Goal: Task Accomplishment & Management: Manage account settings

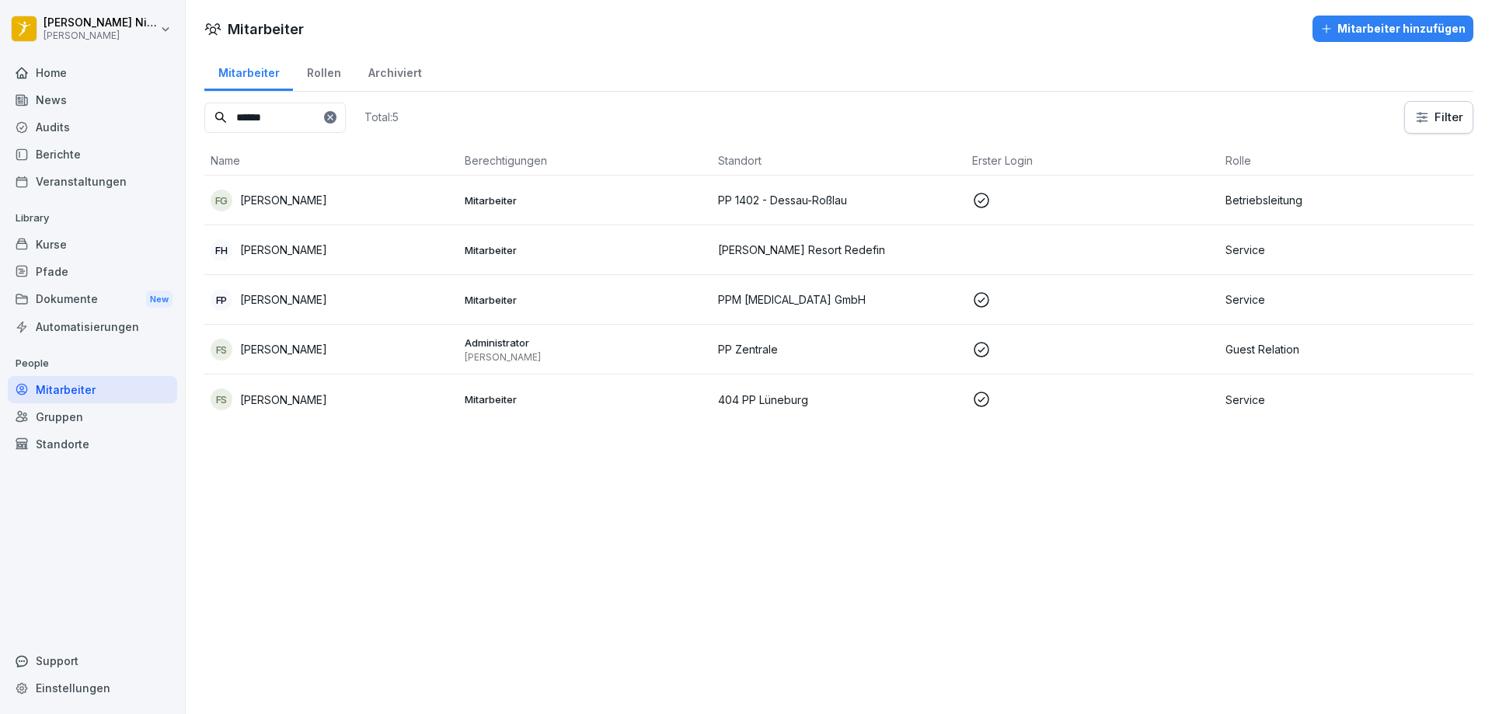
click at [267, 185] on td "FG [PERSON_NAME]" at bounding box center [331, 201] width 254 height 50
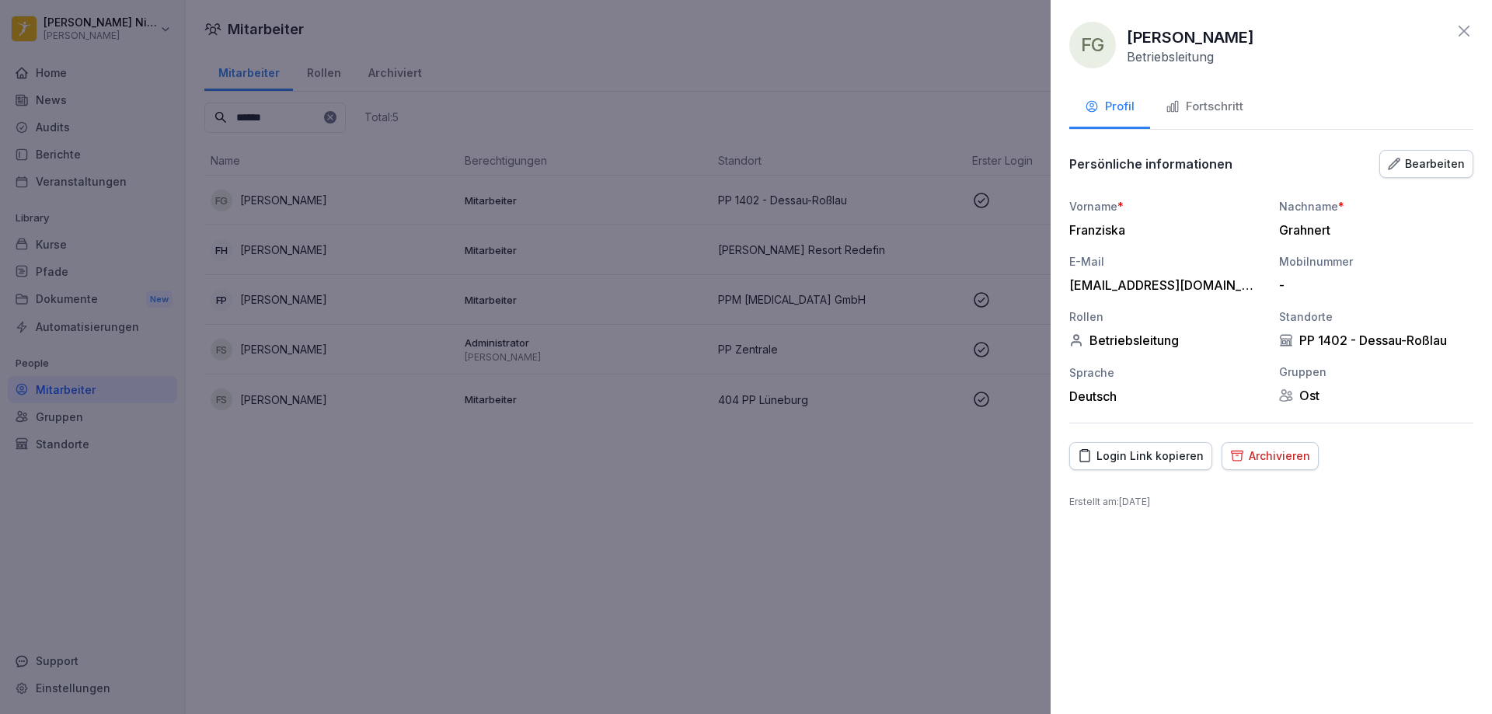
click at [1233, 111] on div "Fortschritt" at bounding box center [1205, 107] width 78 height 18
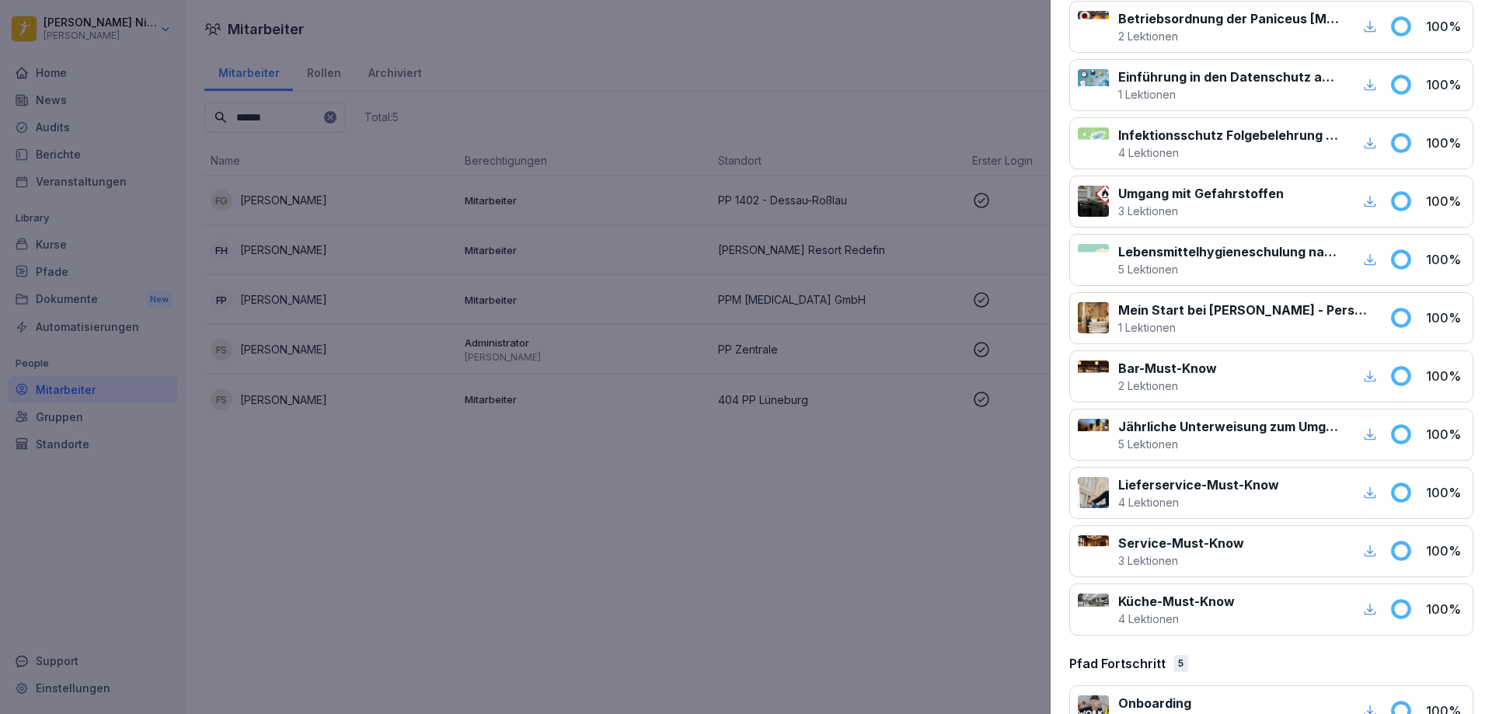
scroll to position [497, 0]
click at [1278, 312] on p "Mein Start bei [PERSON_NAME] - Personalfragebogen" at bounding box center [1244, 309] width 253 height 19
click at [1350, 323] on p "1 Lektionen" at bounding box center [1244, 327] width 253 height 16
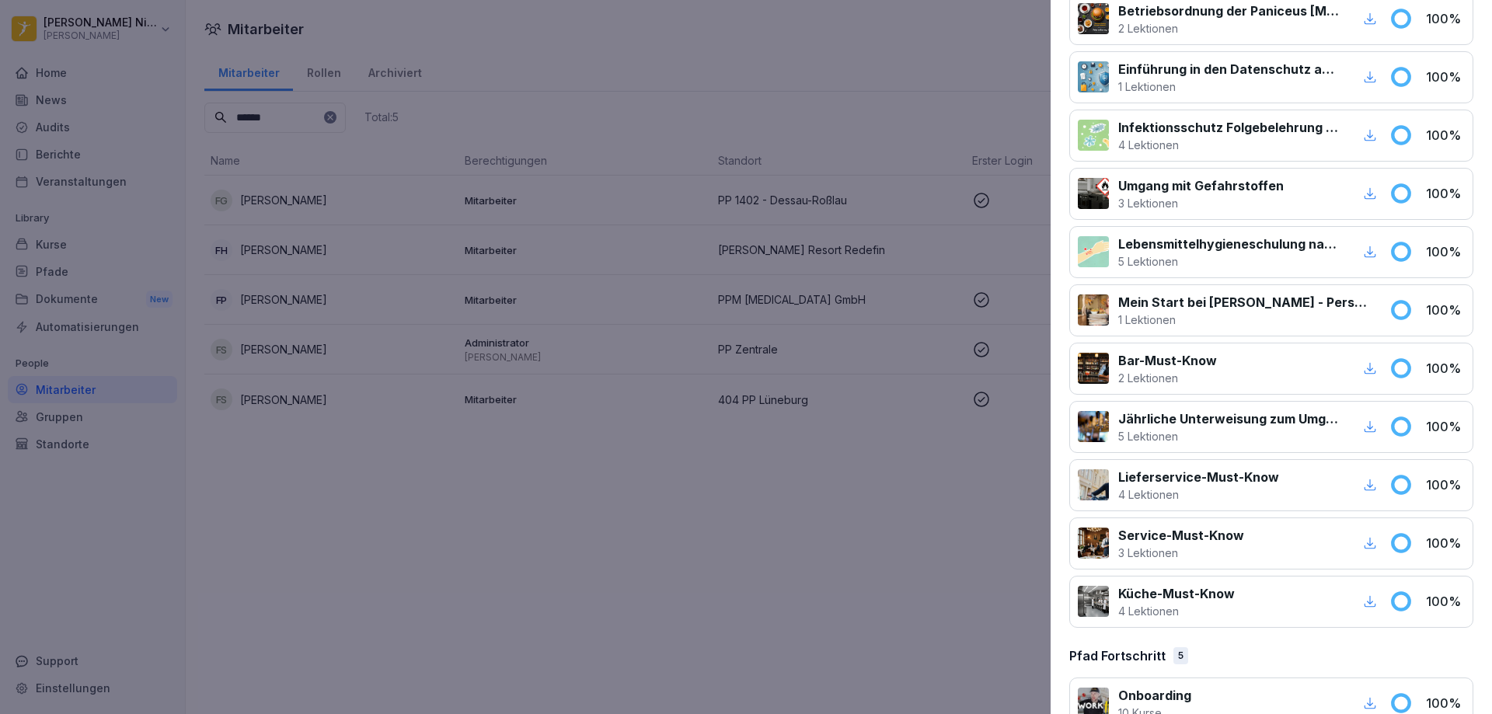
scroll to position [504, 0]
click at [1353, 312] on p "1 Lektionen" at bounding box center [1244, 320] width 253 height 16
click at [1180, 326] on p "1 Lektionen" at bounding box center [1244, 320] width 253 height 16
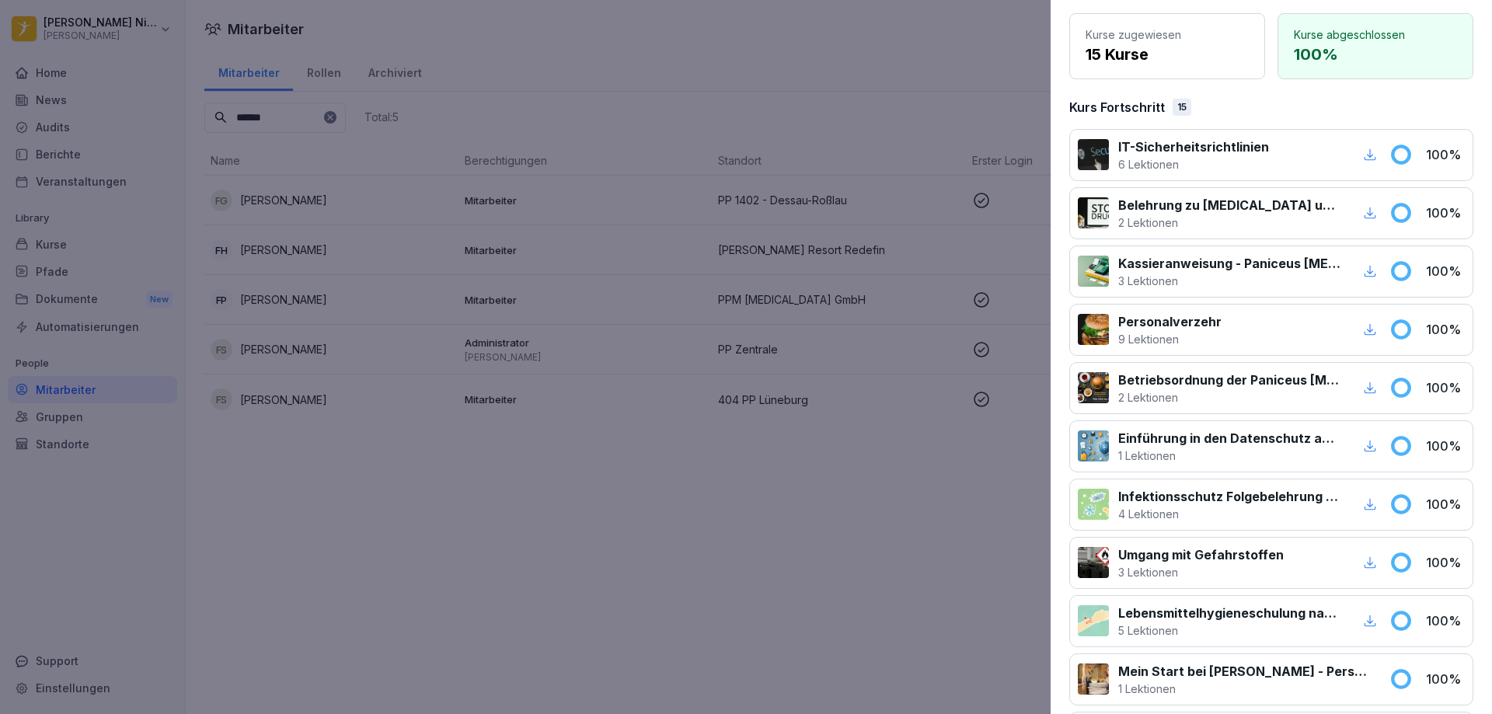
scroll to position [0, 0]
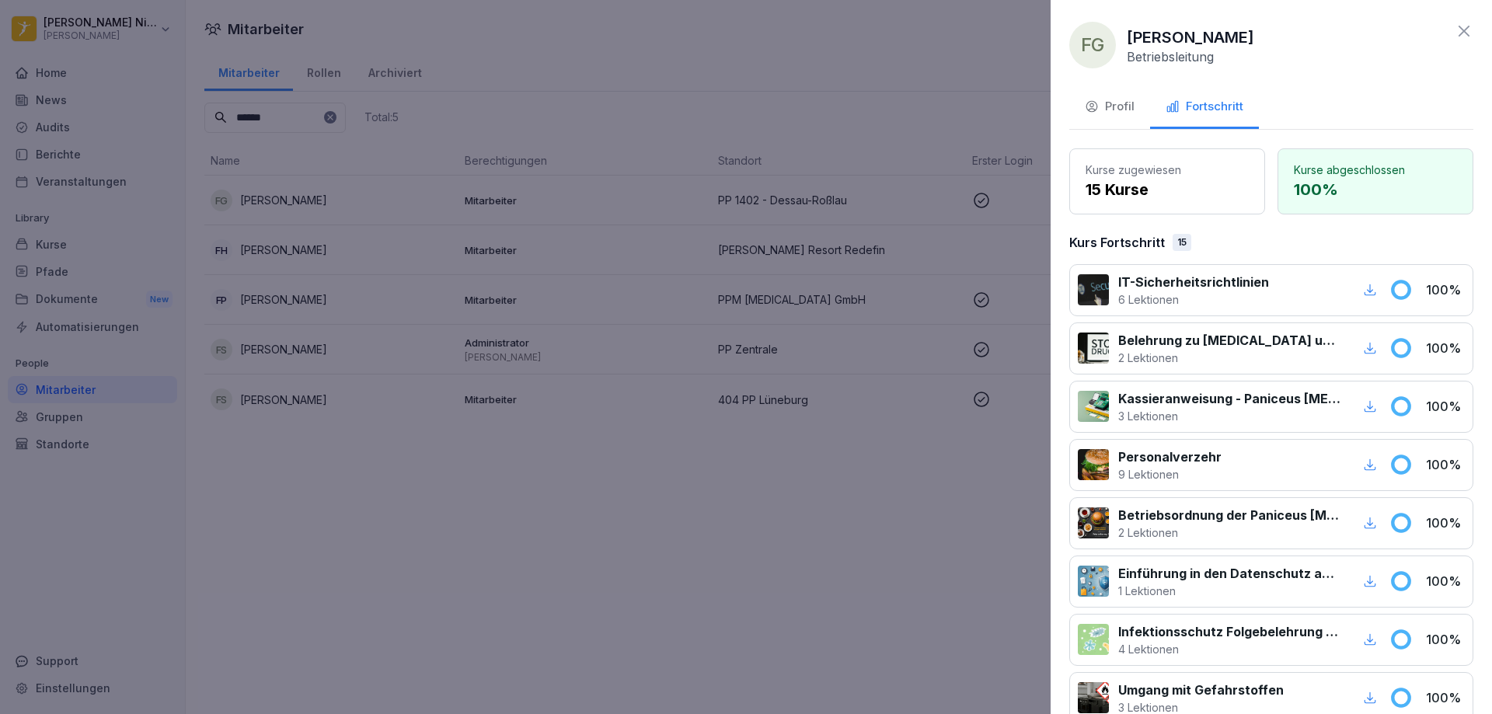
click at [1197, 179] on p "15 Kurse" at bounding box center [1167, 189] width 163 height 23
click at [1455, 30] on icon at bounding box center [1464, 31] width 19 height 19
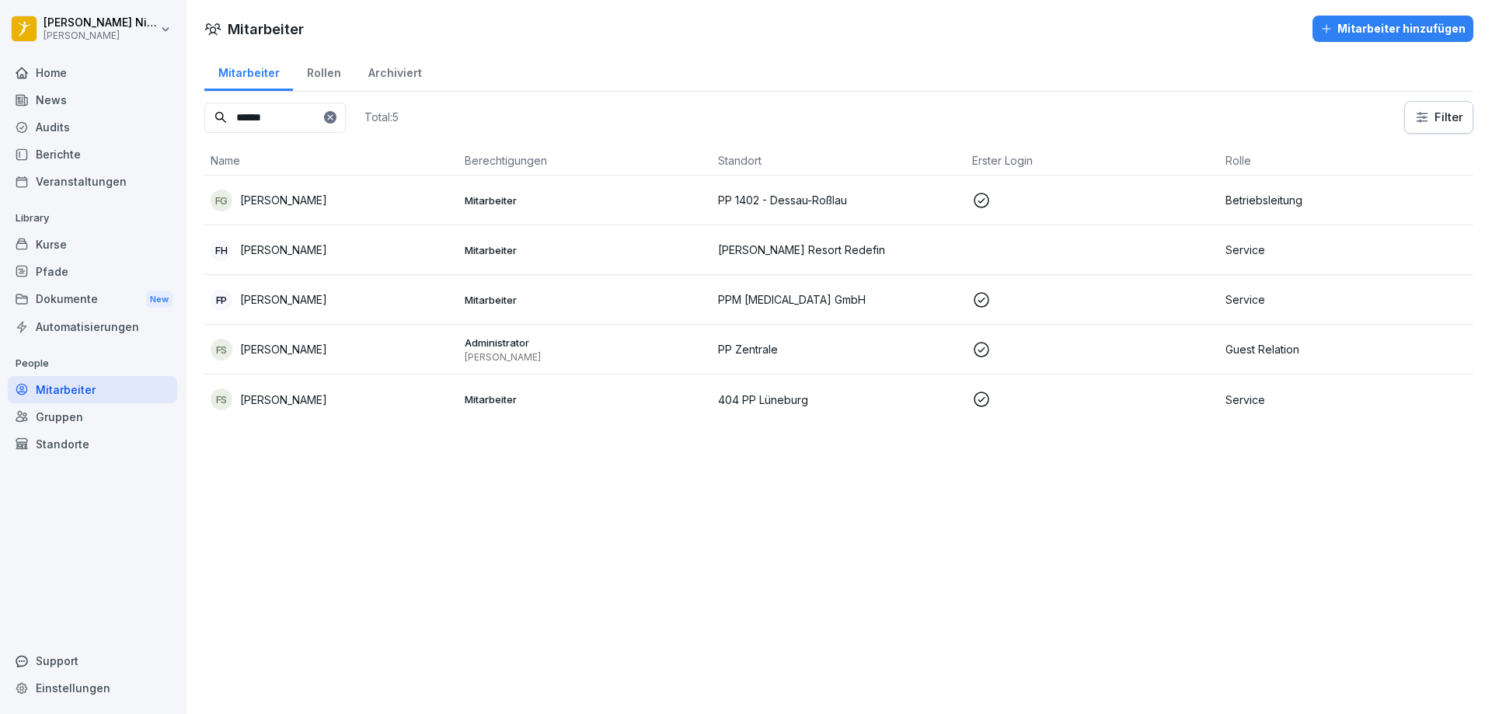
click at [1152, 85] on div "Mitarbeiter Rollen Archiviert" at bounding box center [838, 71] width 1269 height 40
click at [68, 245] on div "Kurse" at bounding box center [92, 244] width 169 height 27
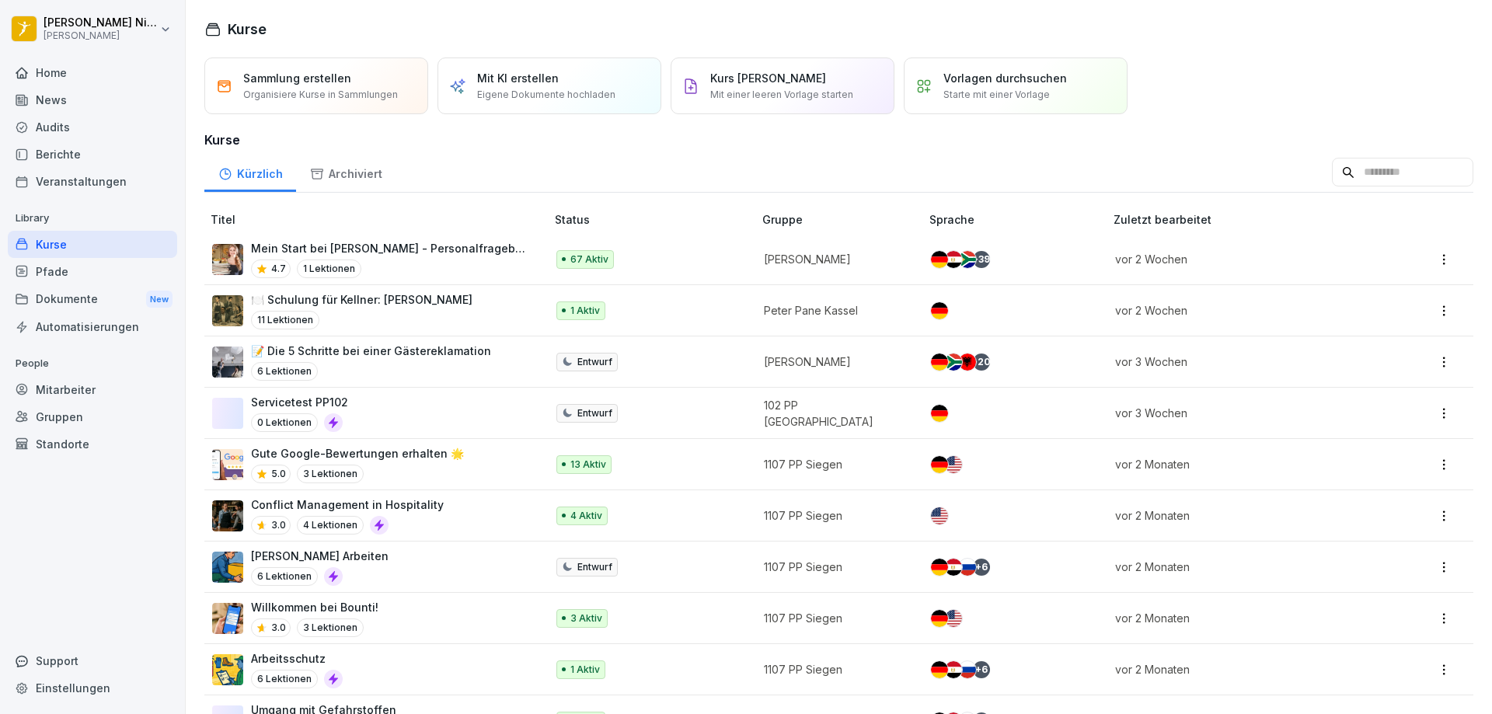
click at [1332, 174] on input at bounding box center [1402, 173] width 141 height 30
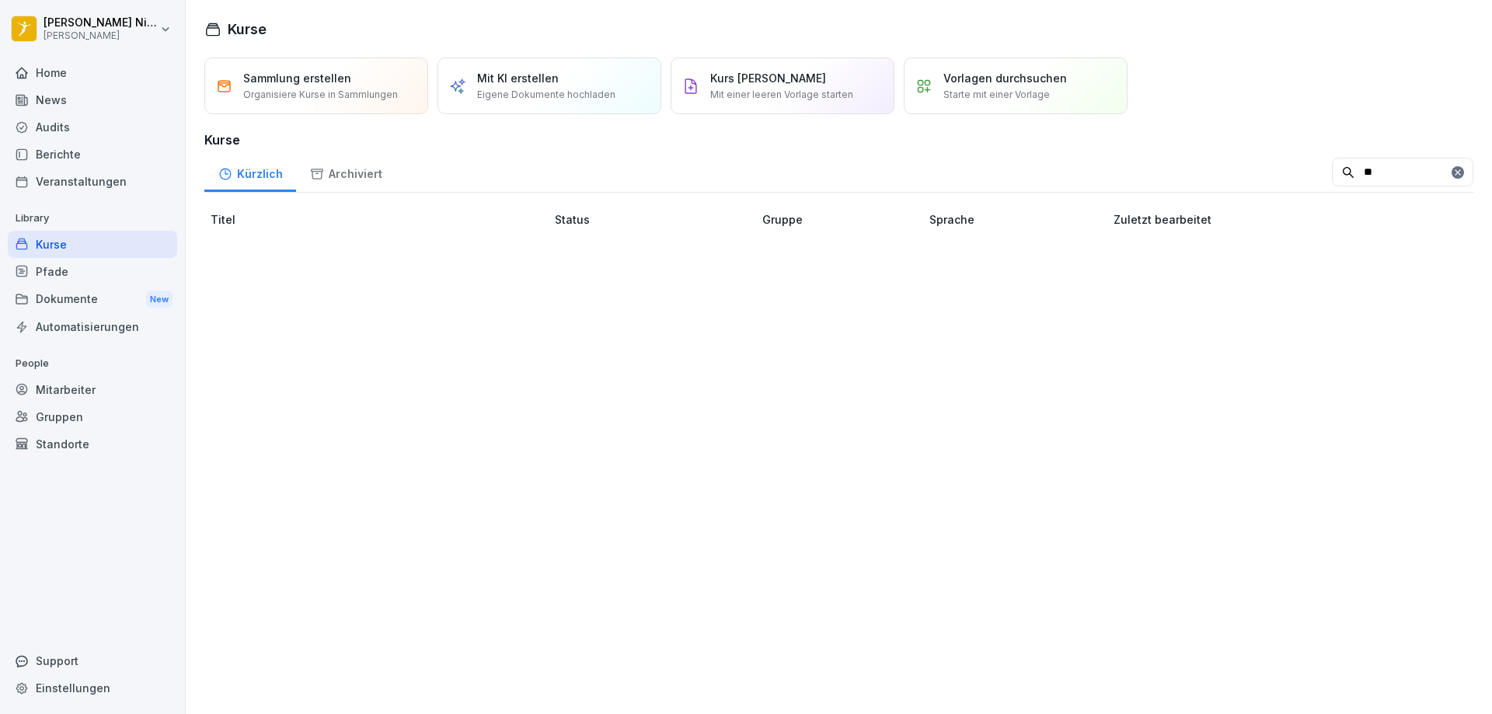
type input "*"
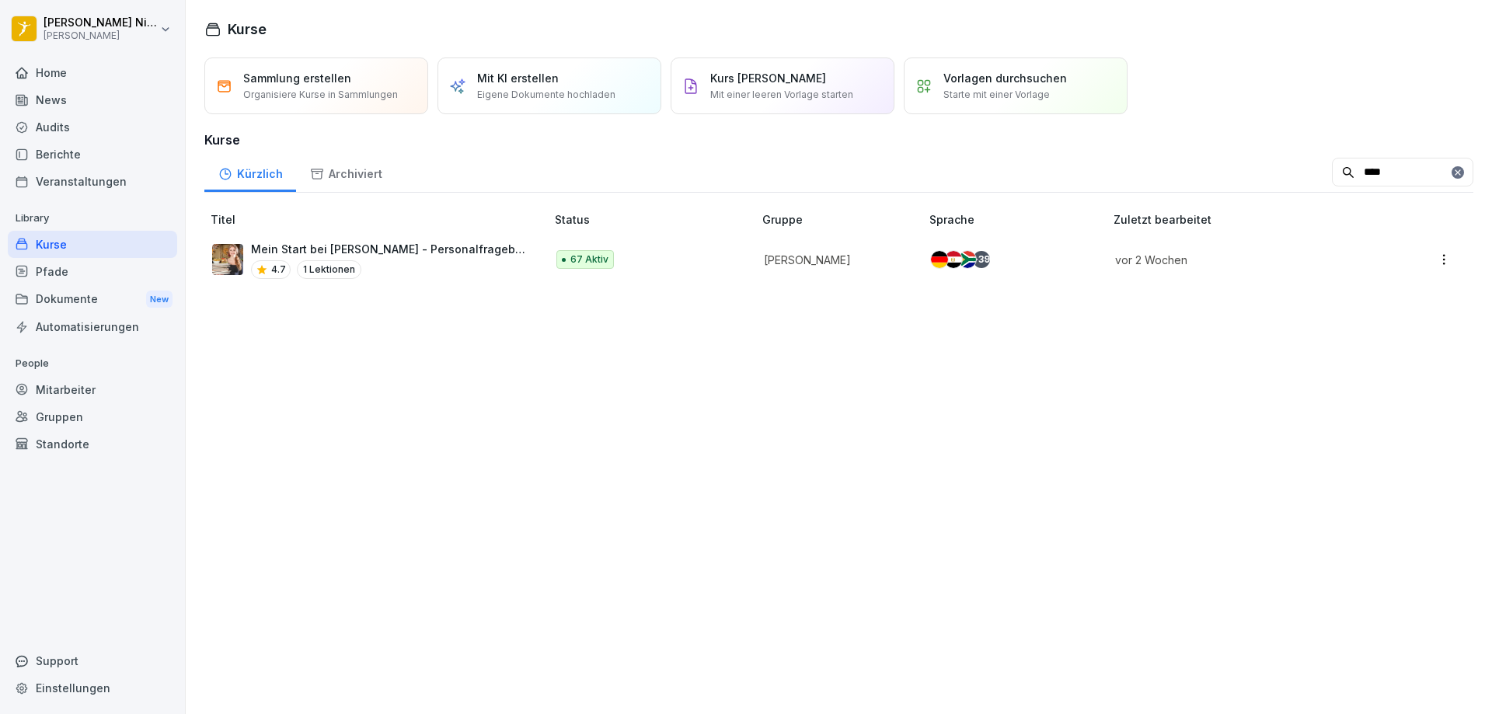
type input "****"
click at [483, 253] on p "Mein Start bei [PERSON_NAME] - Personalfragebogen" at bounding box center [390, 249] width 279 height 16
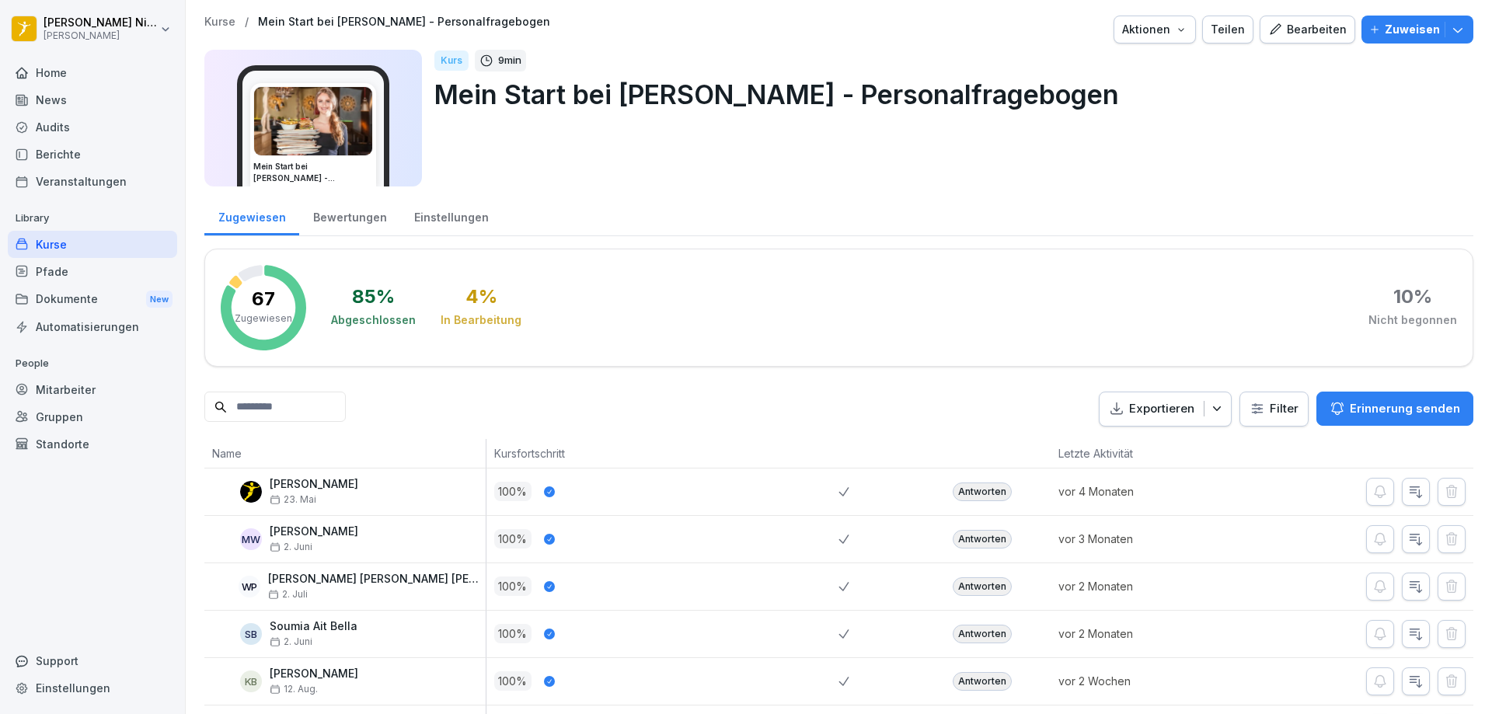
click at [321, 409] on input at bounding box center [274, 407] width 141 height 30
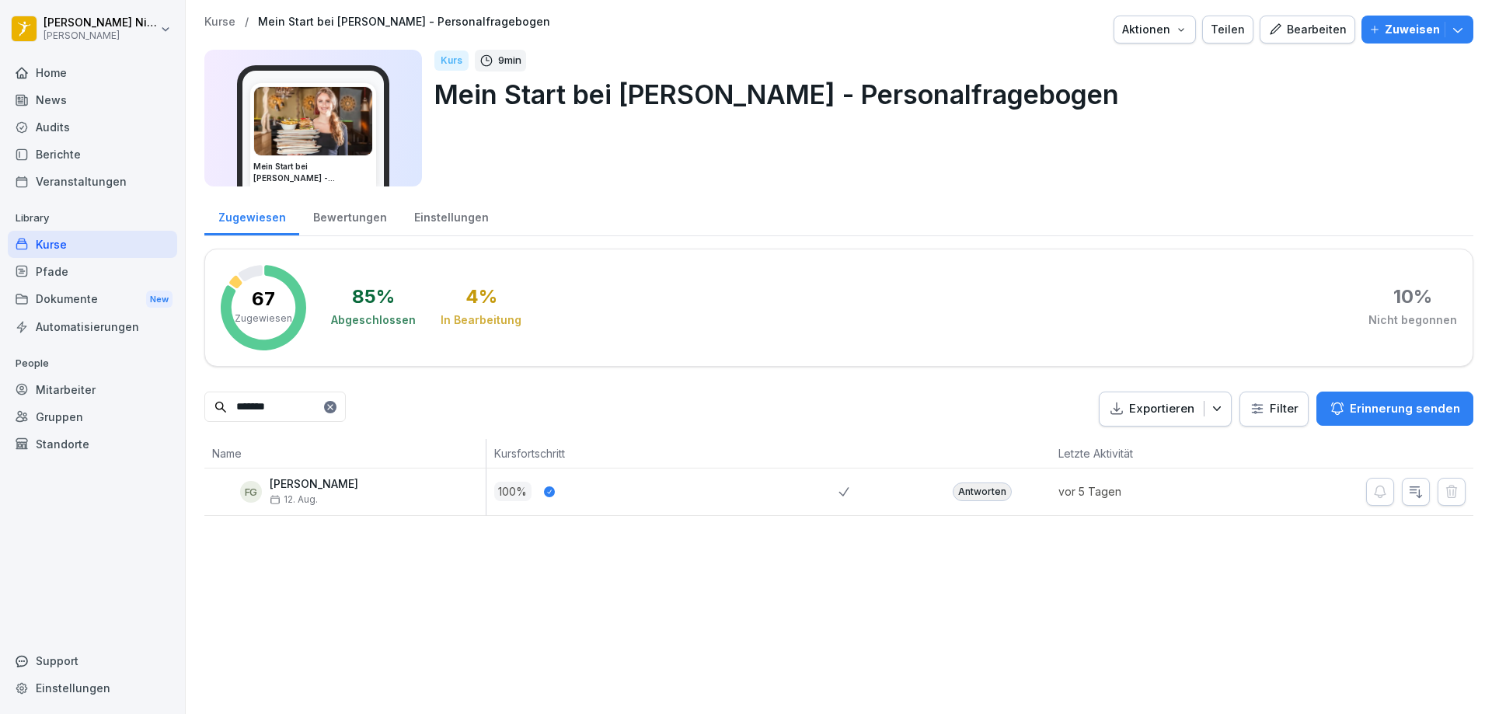
type input "*******"
click at [964, 495] on div "Antworten" at bounding box center [982, 492] width 59 height 19
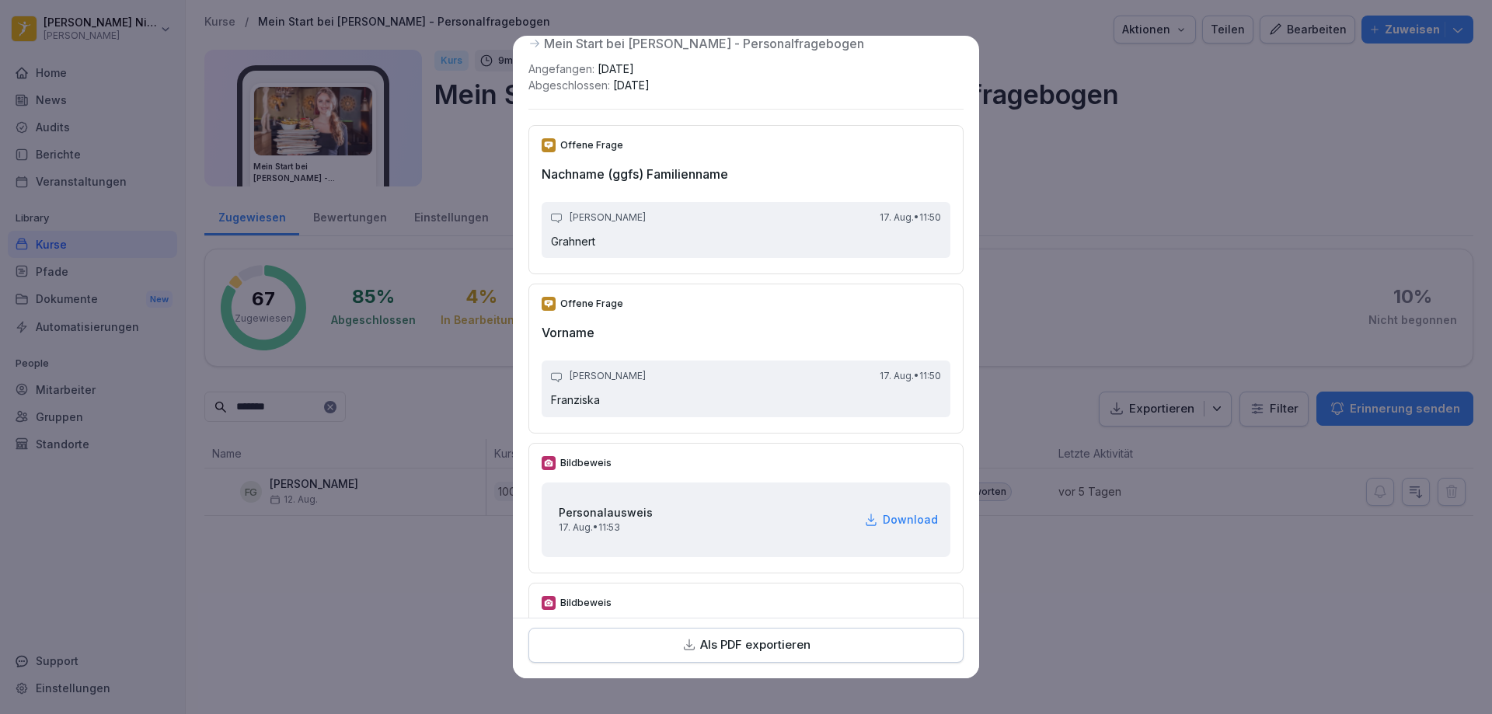
scroll to position [95, 0]
click at [738, 638] on p "Als PDF exportieren" at bounding box center [755, 646] width 110 height 18
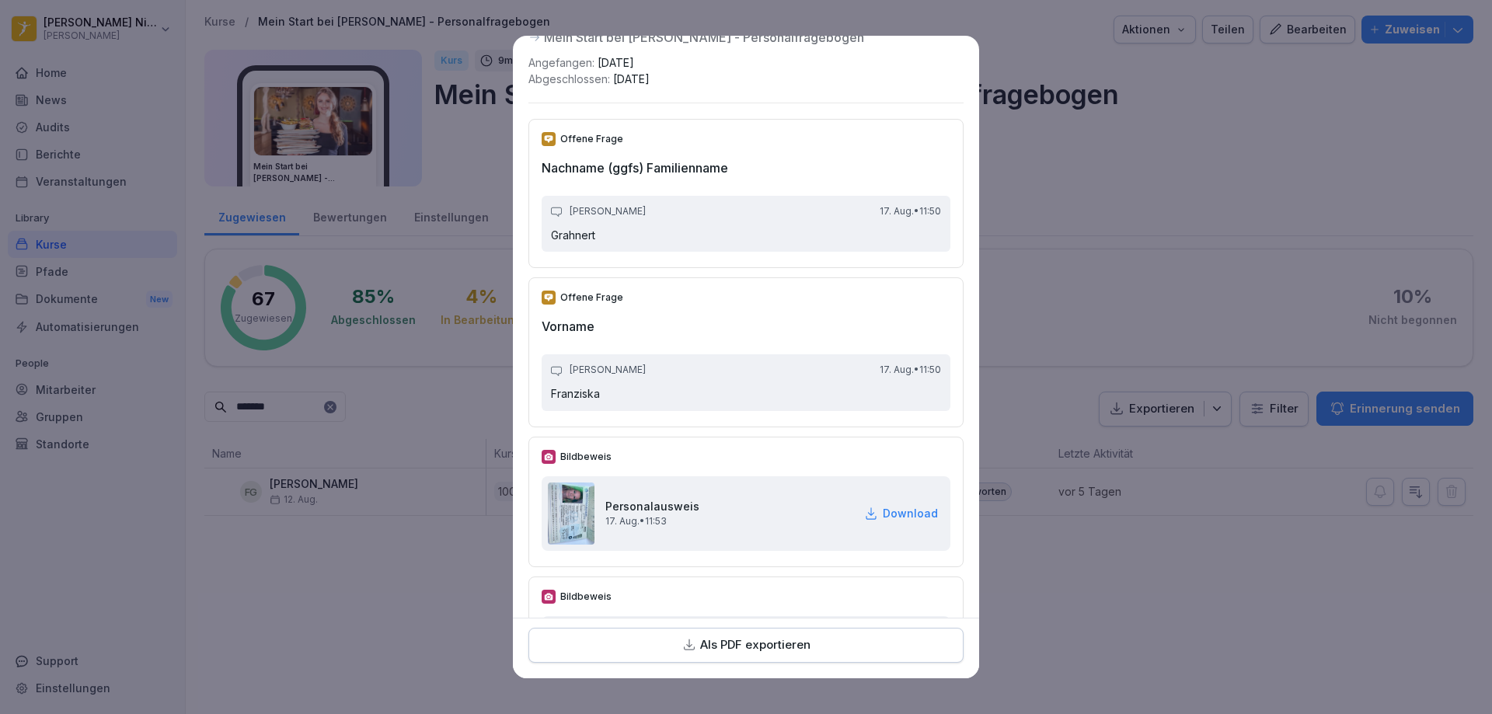
scroll to position [0, 0]
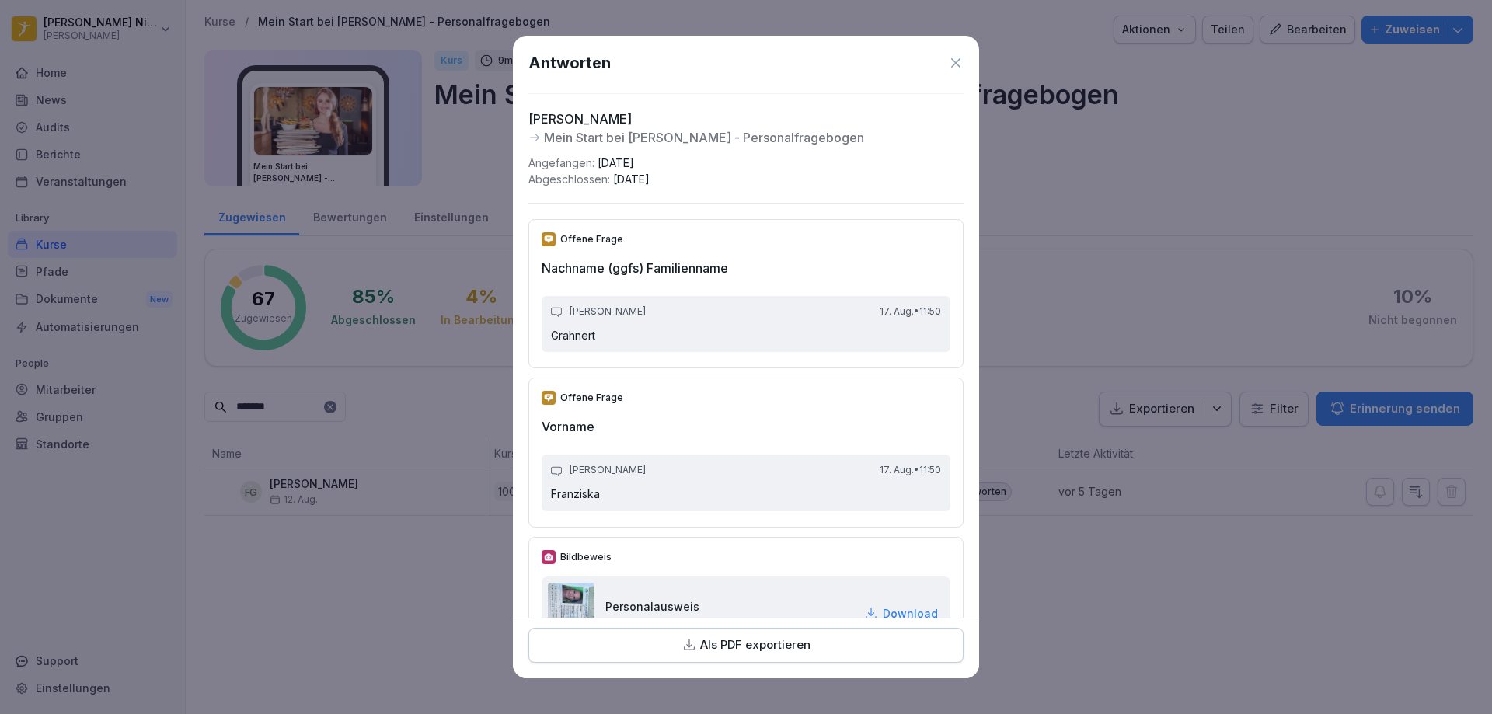
click at [951, 65] on icon at bounding box center [955, 62] width 9 height 9
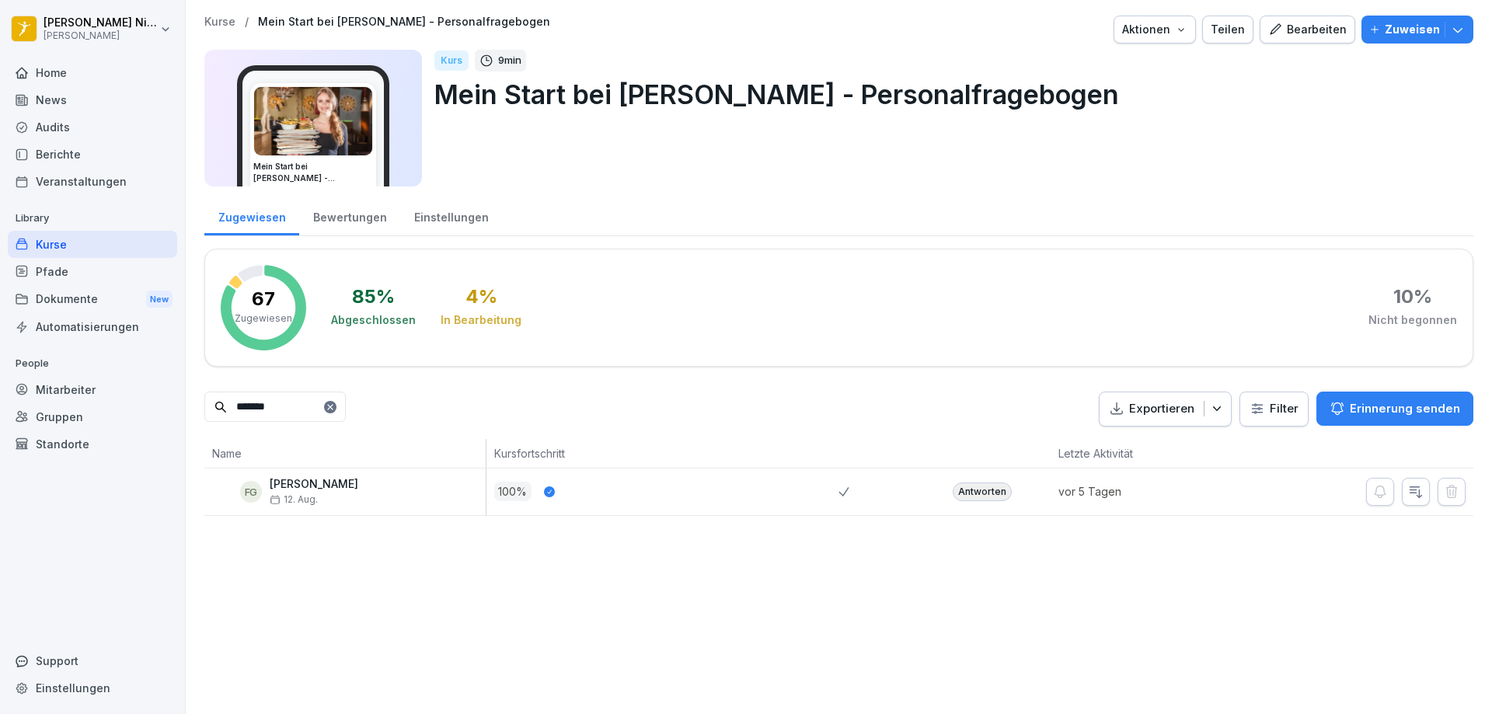
click at [89, 274] on div "Pfade" at bounding box center [92, 271] width 169 height 27
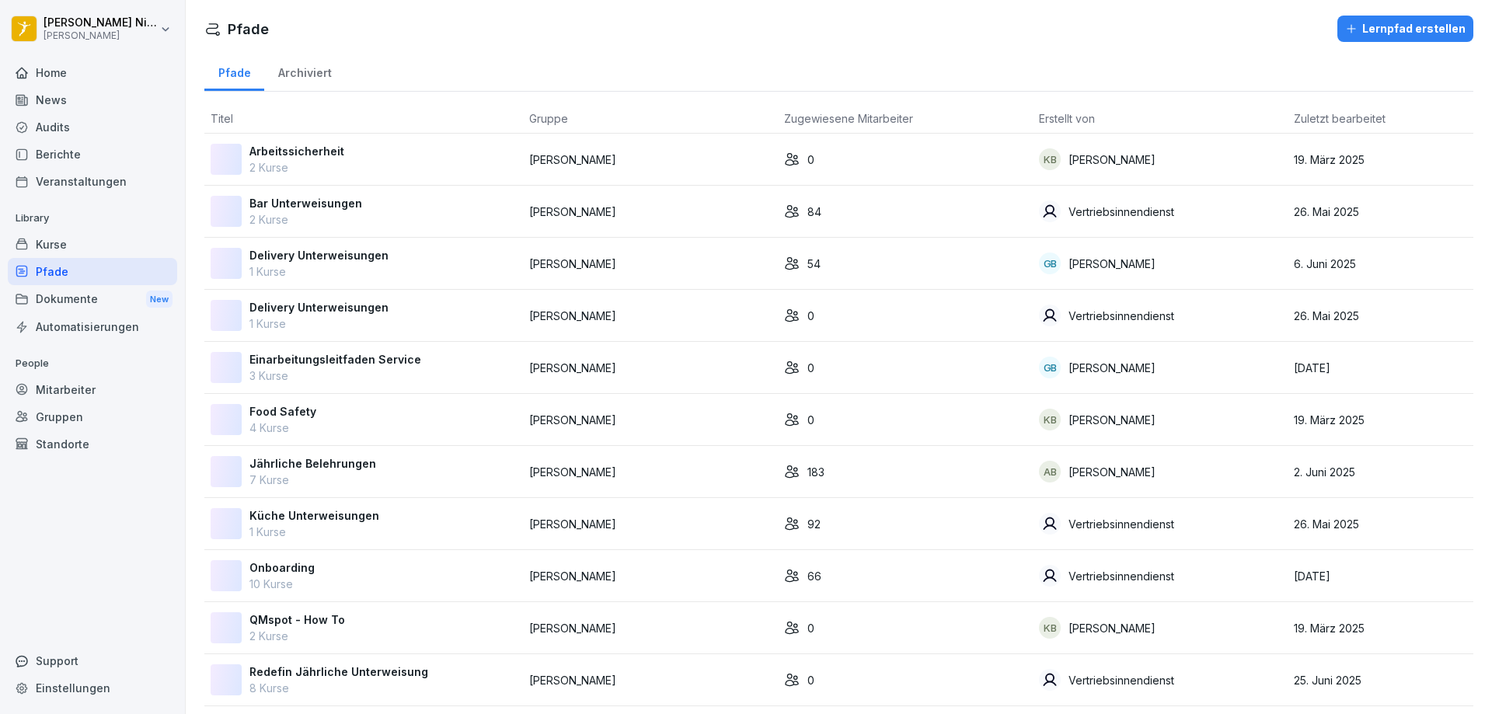
click at [68, 264] on div "Pfade" at bounding box center [92, 271] width 169 height 27
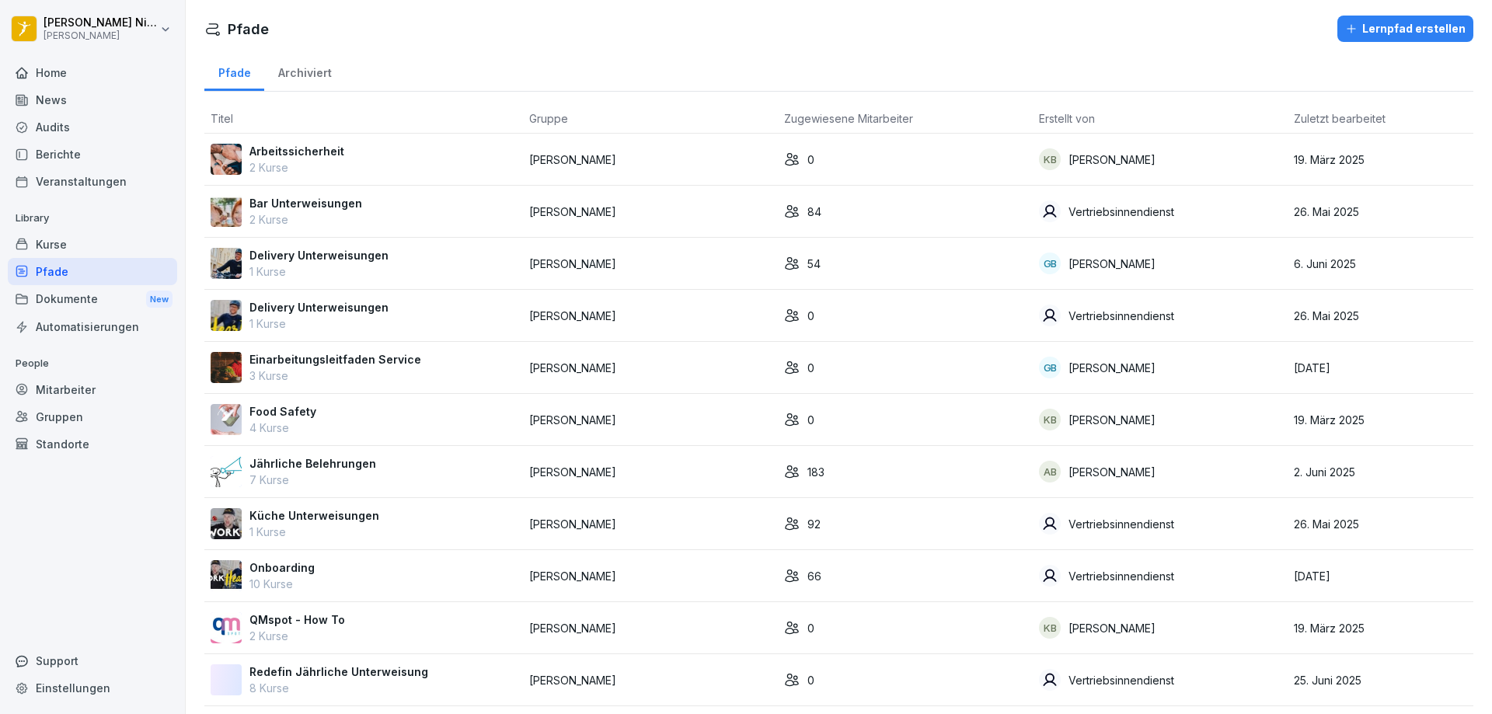
click at [291, 566] on p "Onboarding" at bounding box center [281, 568] width 65 height 16
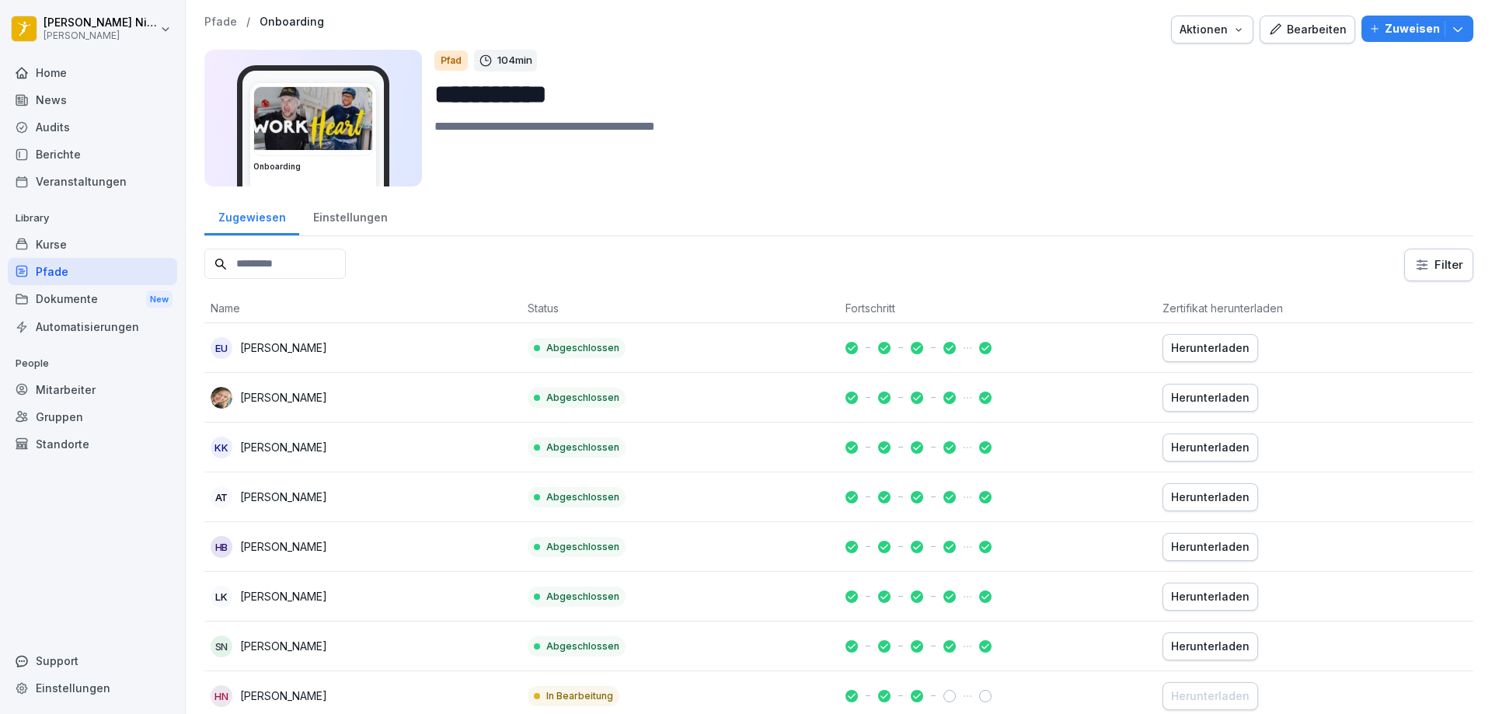
click at [305, 270] on input at bounding box center [274, 264] width 141 height 30
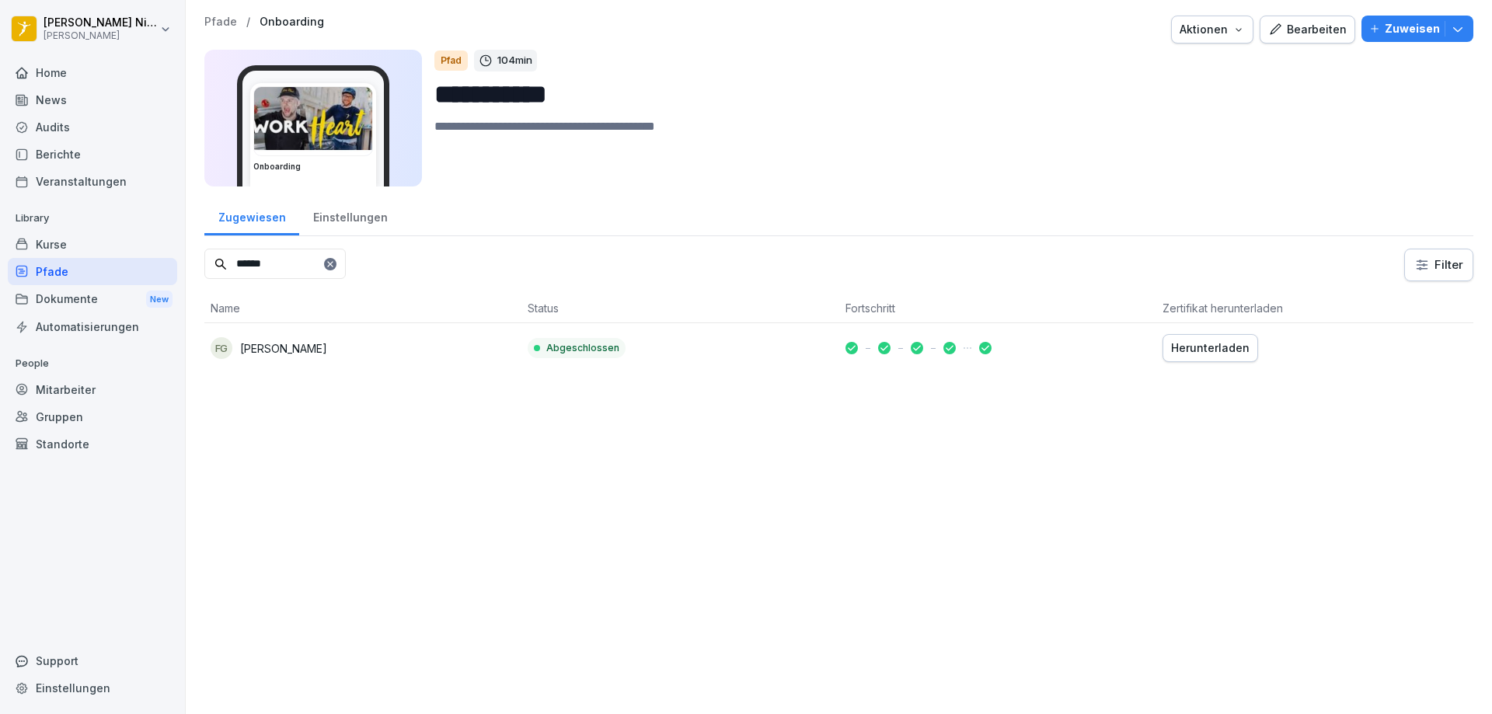
type input "******"
click at [1208, 343] on div "Herunterladen" at bounding box center [1210, 348] width 78 height 17
click at [461, 571] on div "**********" at bounding box center [839, 357] width 1306 height 714
click at [376, 504] on div "**********" at bounding box center [839, 357] width 1306 height 714
